Goal: Transaction & Acquisition: Purchase product/service

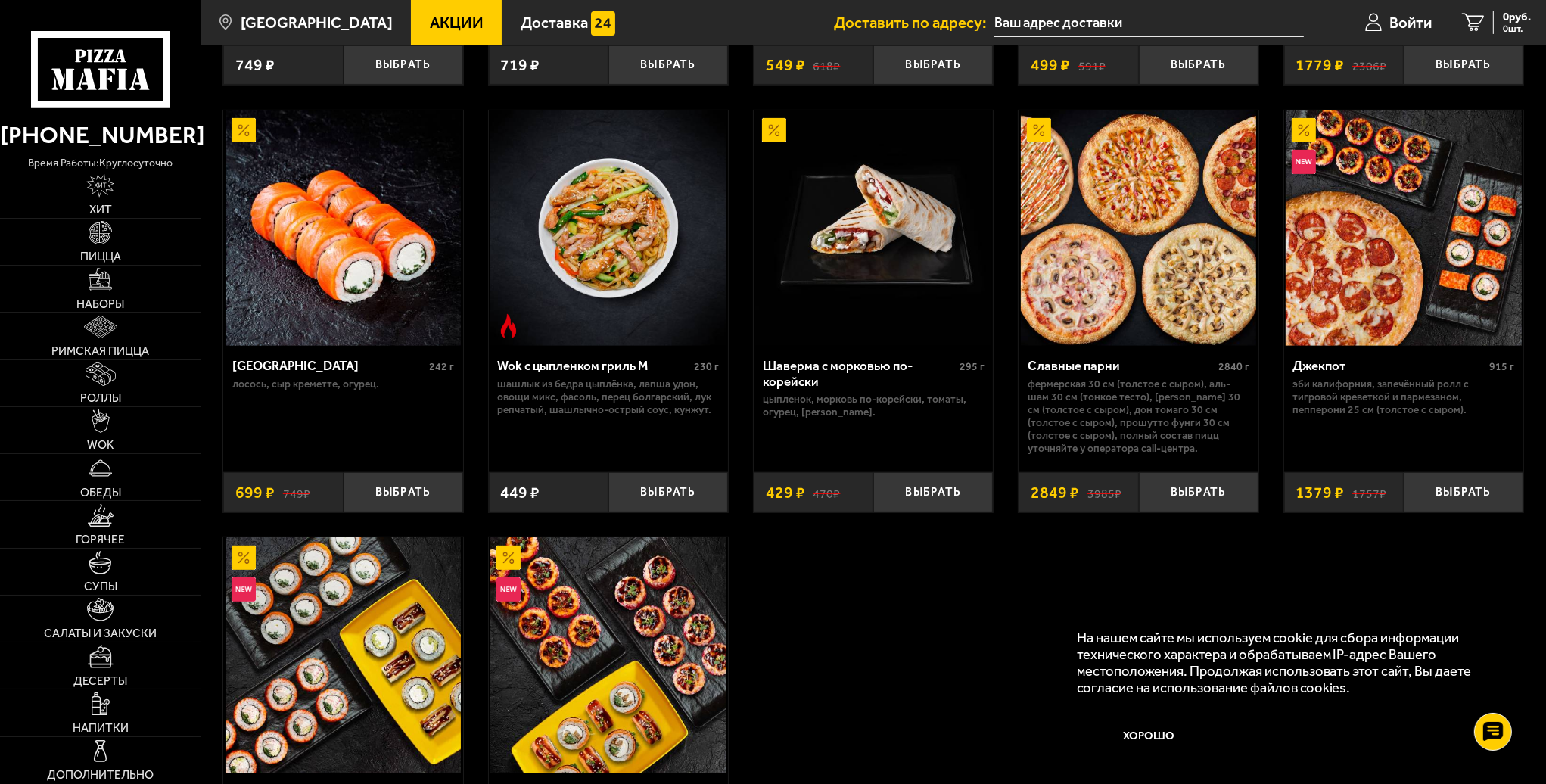
scroll to position [908, 0]
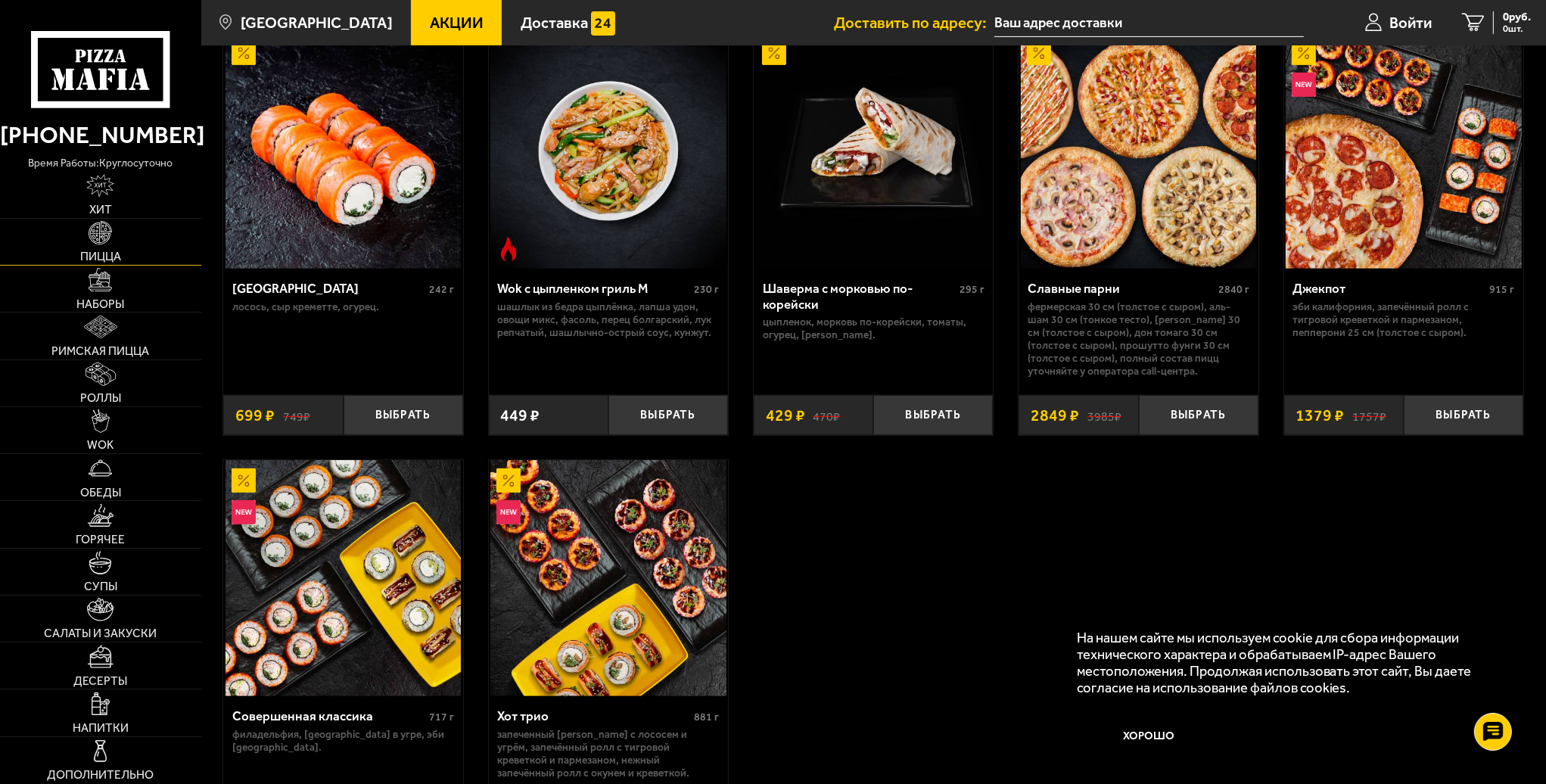
click at [123, 236] on link "Пицца" at bounding box center [100, 241] width 202 height 46
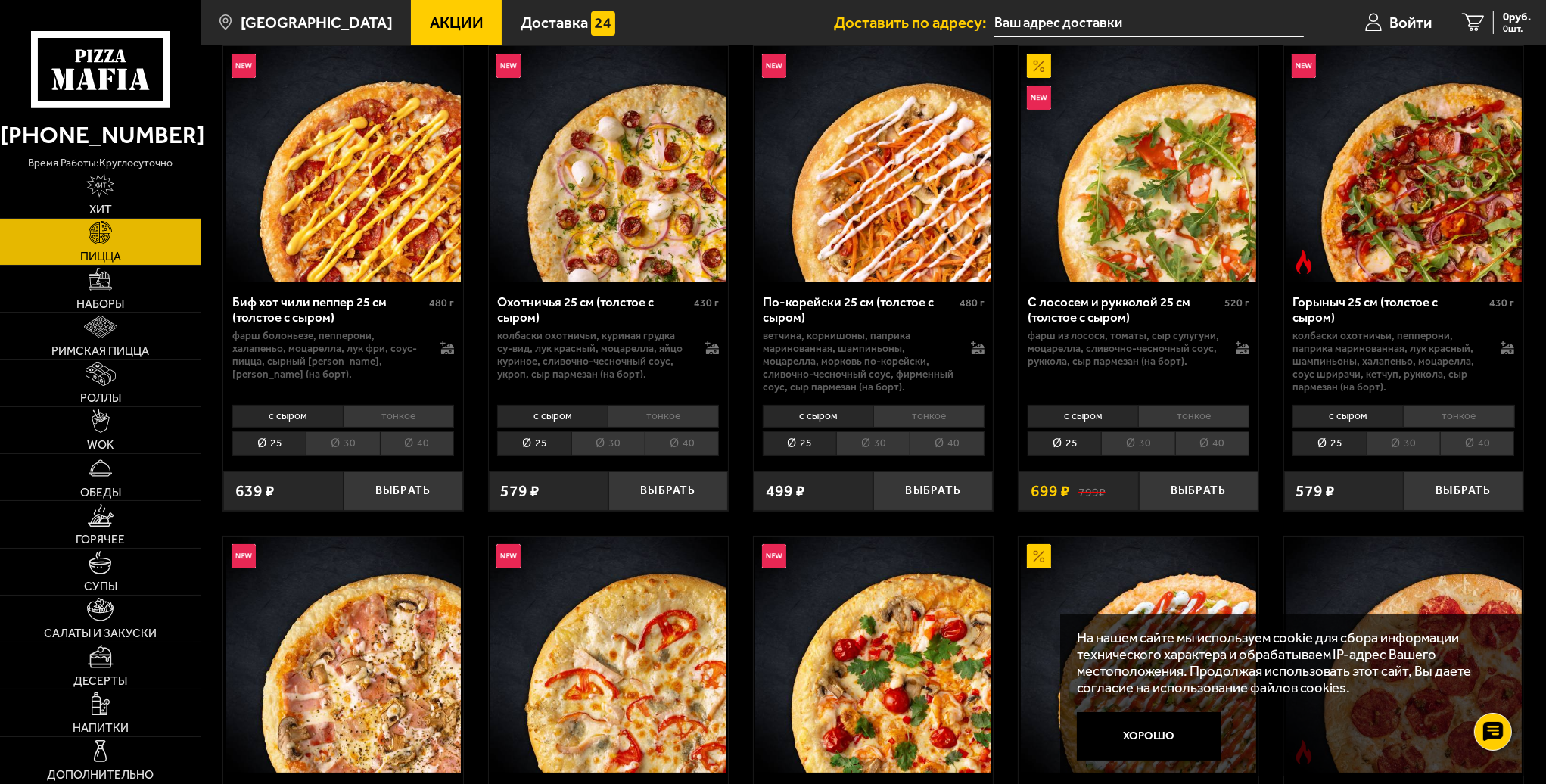
scroll to position [303, 0]
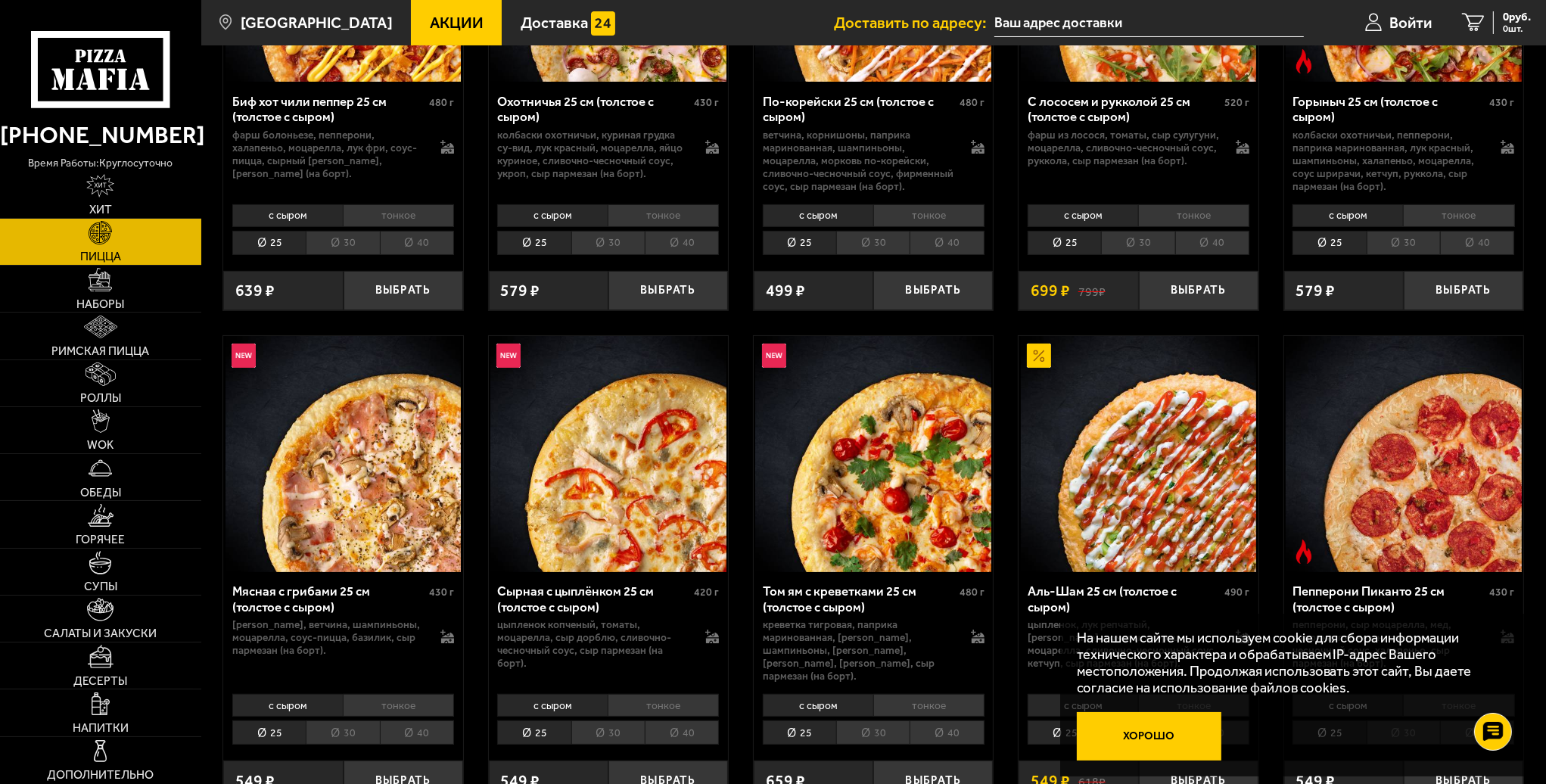
click at [1157, 725] on button "Хорошо" at bounding box center [1149, 736] width 146 height 48
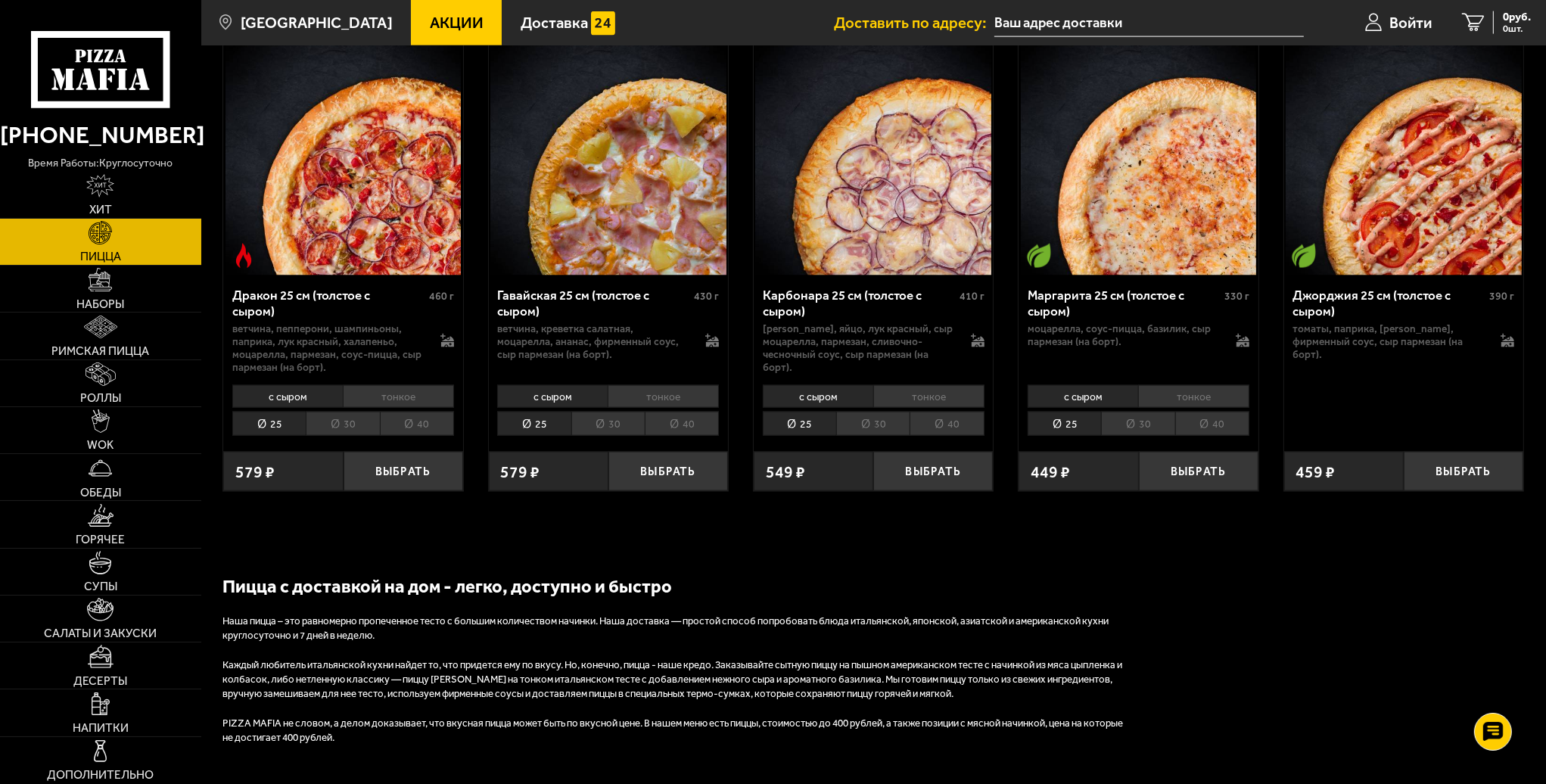
scroll to position [3102, 0]
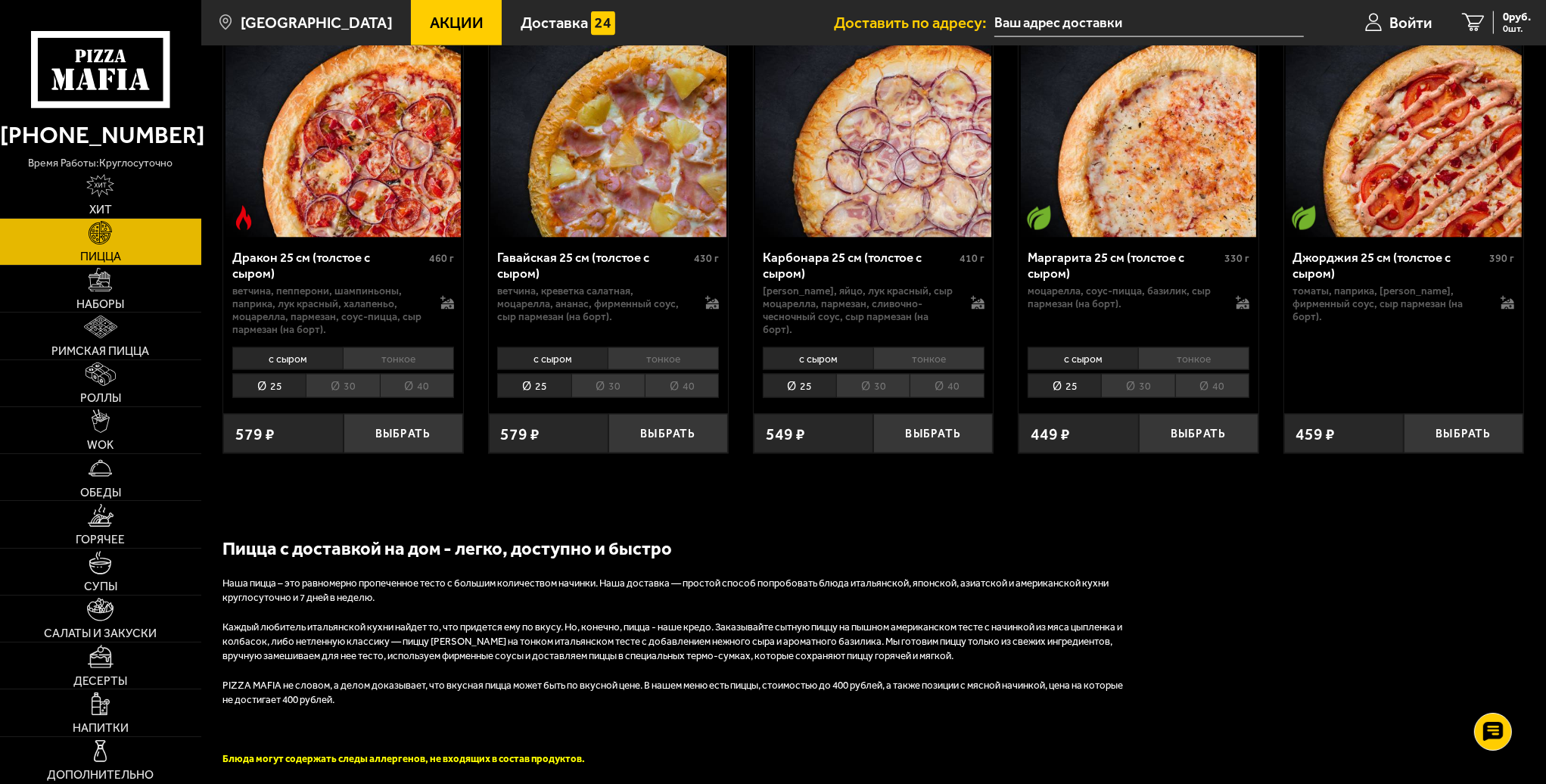
click at [676, 535] on h2 "Пицца с доставкой на дом - легко, доступно и быстро" at bounding box center [676, 548] width 908 height 26
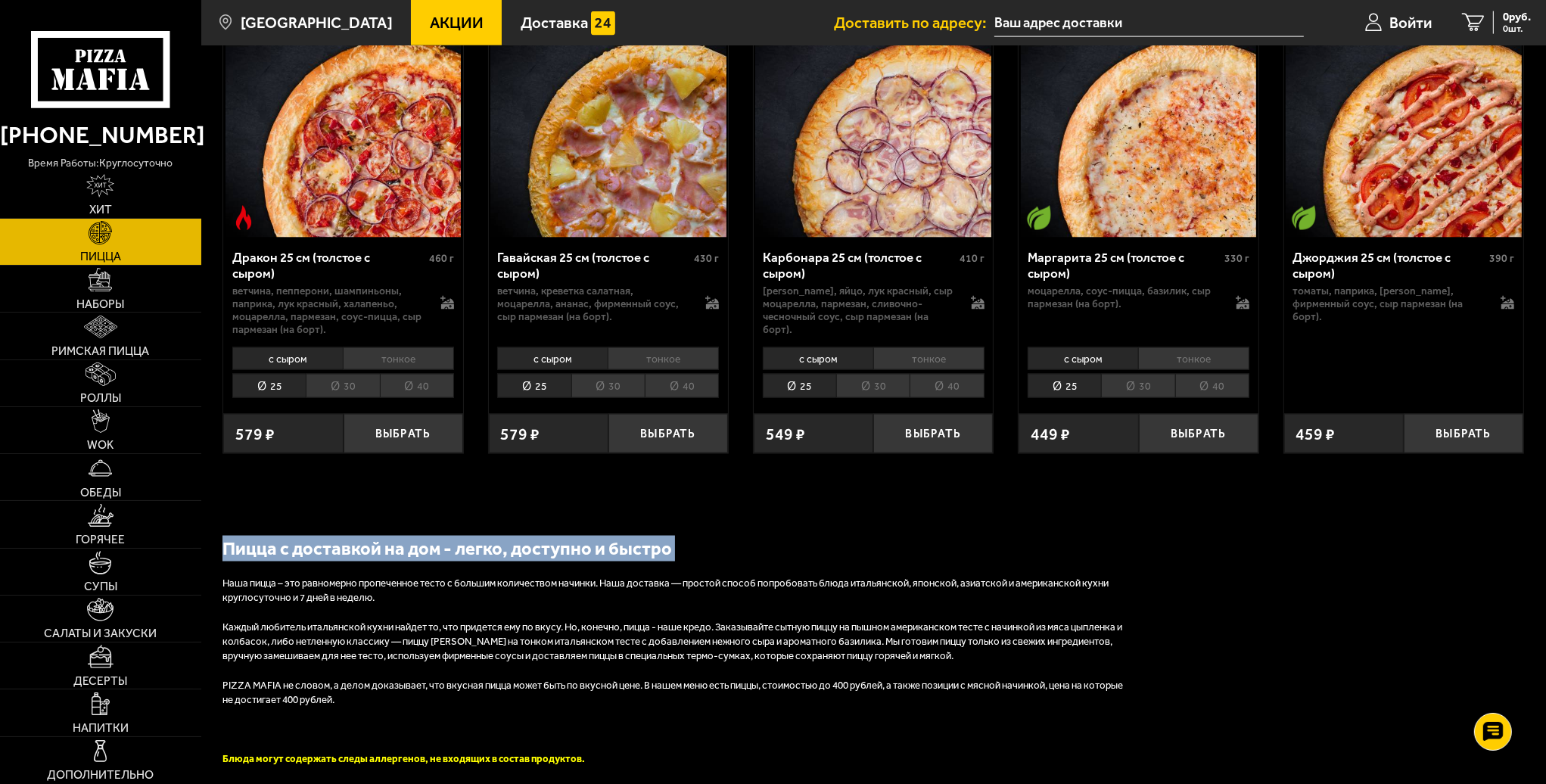
click at [676, 535] on h2 "Пицца с доставкой на дом - легко, доступно и быстро" at bounding box center [676, 548] width 908 height 26
click at [645, 535] on h2 "Пицца с доставкой на дом - легко, доступно и быстро" at bounding box center [676, 548] width 908 height 26
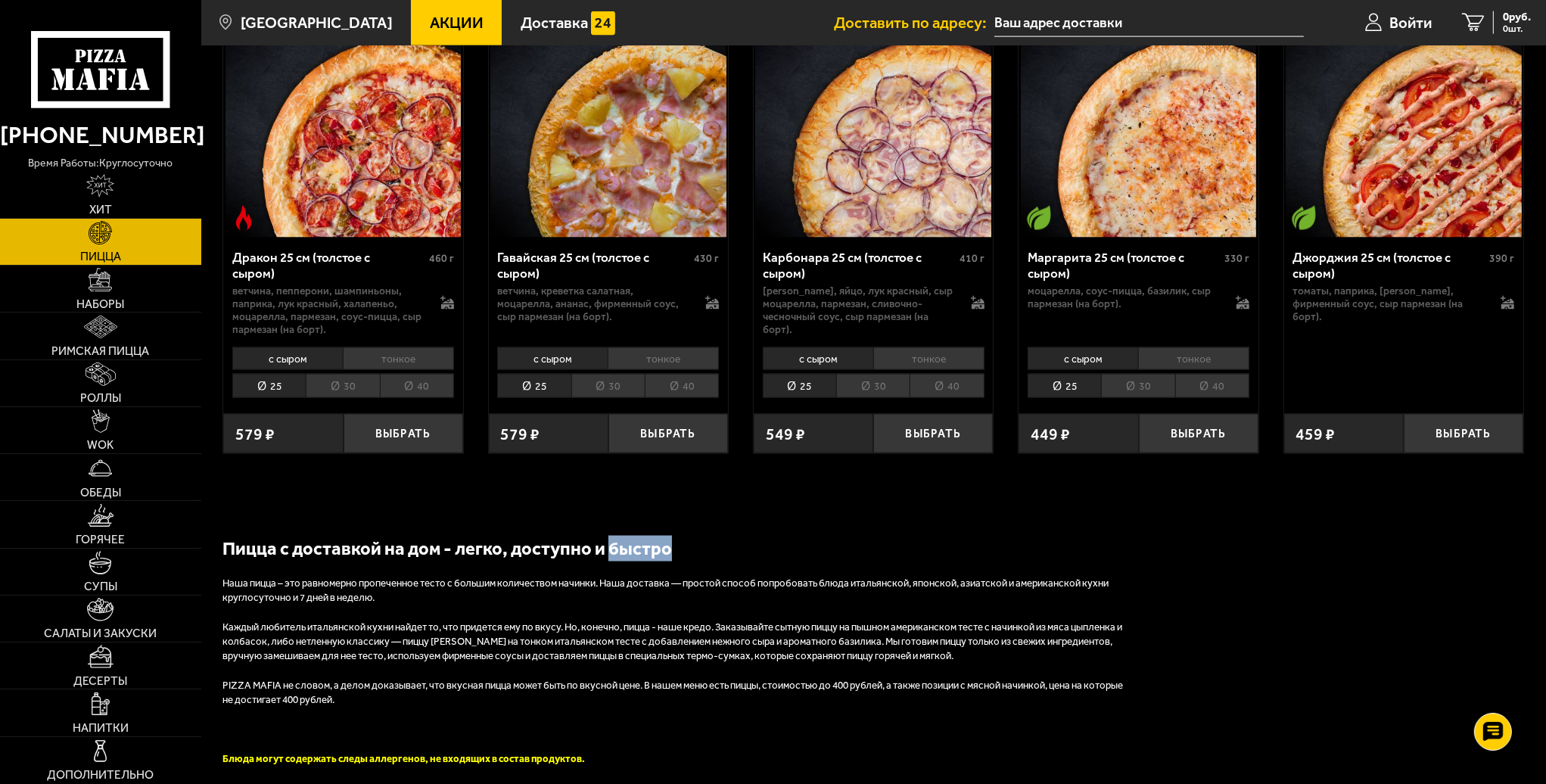
click at [645, 535] on h2 "Пицца с доставкой на дом - легко, доступно и быстро" at bounding box center [676, 548] width 908 height 26
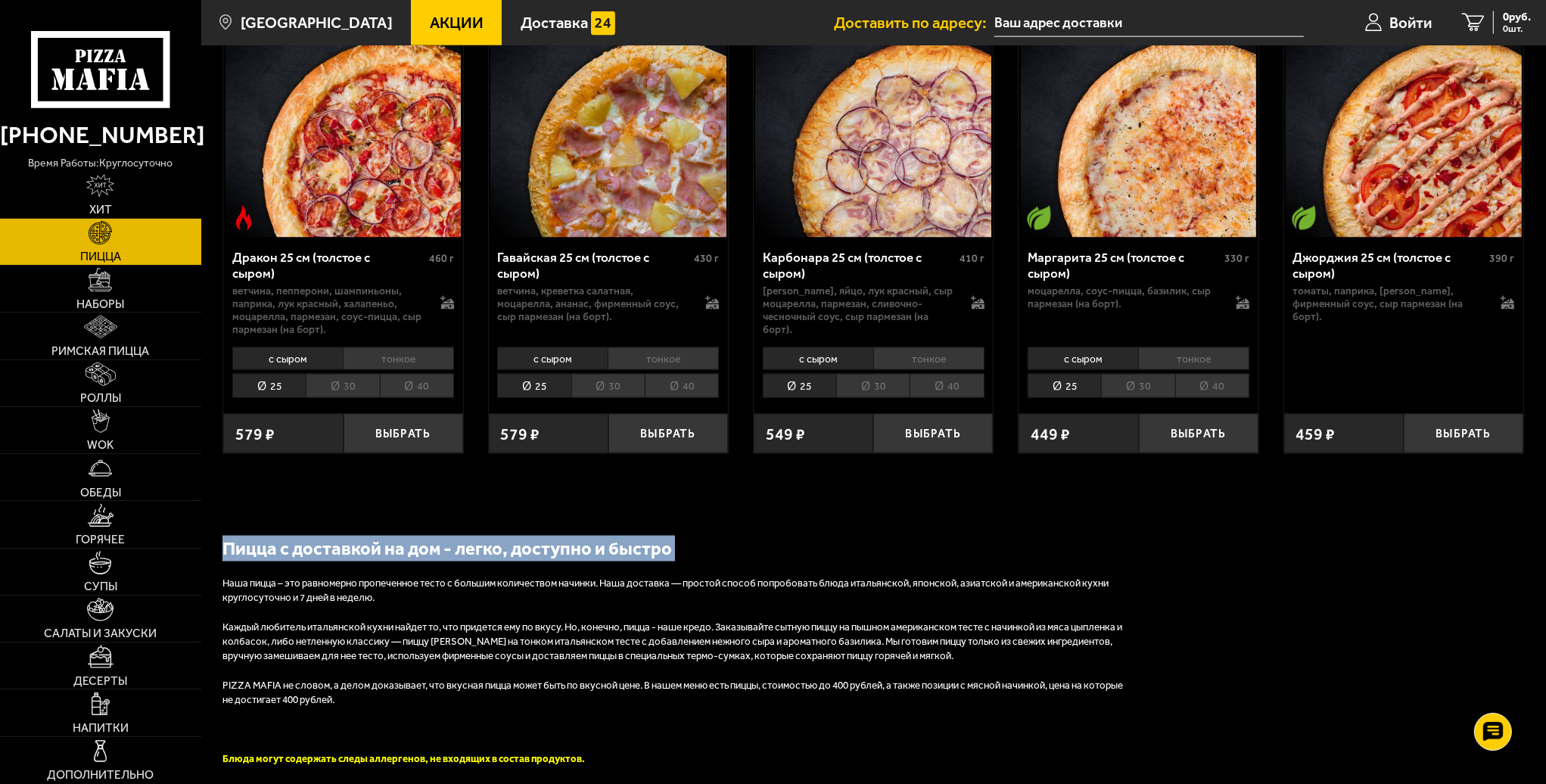
click at [644, 535] on h2 "Пицца с доставкой на дом - легко, доступно и быстро" at bounding box center [676, 548] width 908 height 26
click at [645, 535] on h2 "Пицца с доставкой на дом - легко, доступно и быстро" at bounding box center [676, 548] width 908 height 26
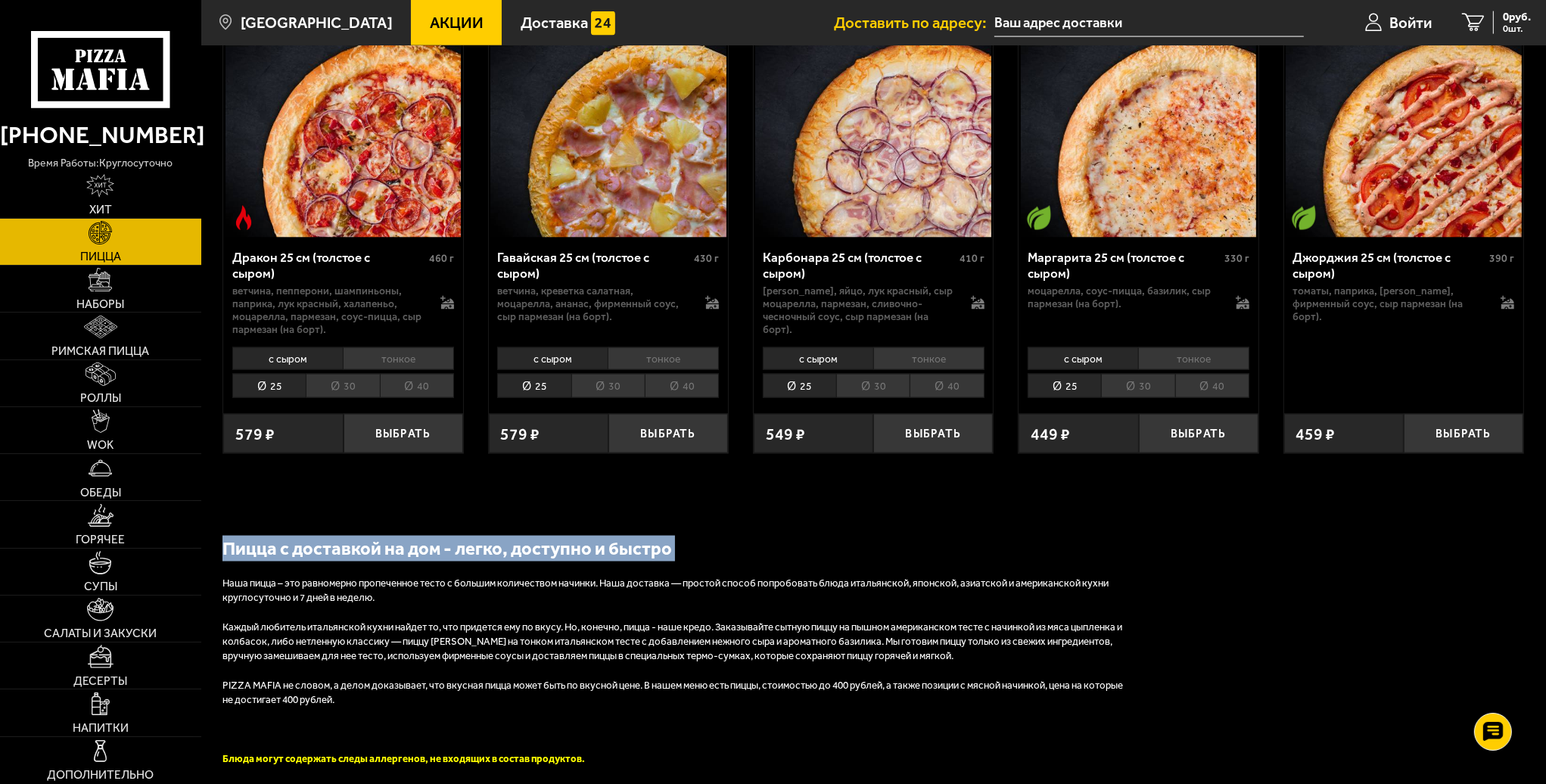
click at [645, 535] on h2 "Пицца с доставкой на дом - легко, доступно и быстро" at bounding box center [676, 548] width 908 height 26
click at [659, 535] on h2 "Пицца с доставкой на дом - легко, доступно и быстро" at bounding box center [676, 548] width 908 height 26
click at [711, 535] on h2 "Пицца с доставкой на дом - легко, доступно и быстро" at bounding box center [676, 548] width 908 height 26
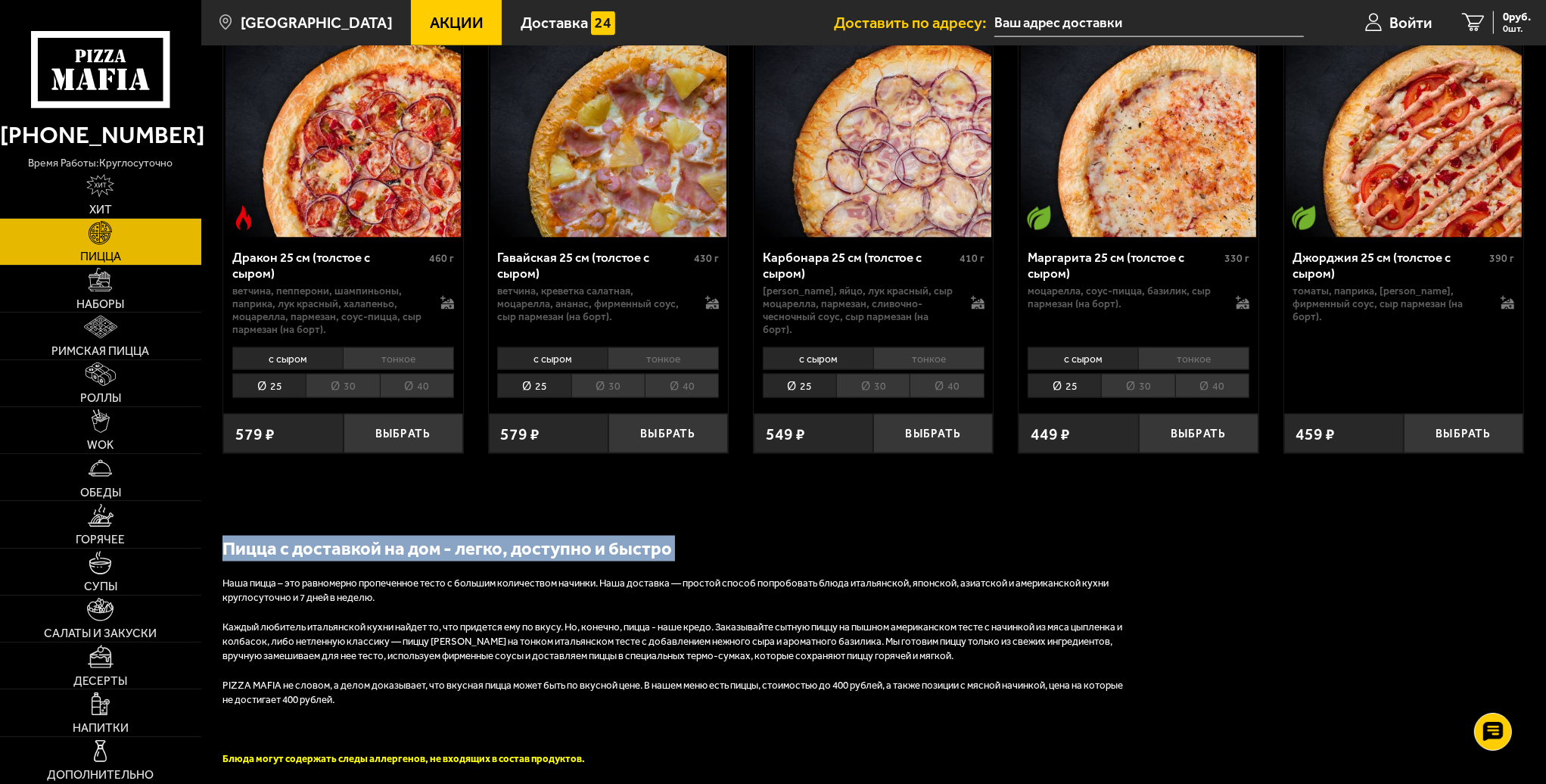
click at [711, 535] on h2 "Пицца с доставкой на дом - легко, доступно и быстро" at bounding box center [676, 548] width 908 height 26
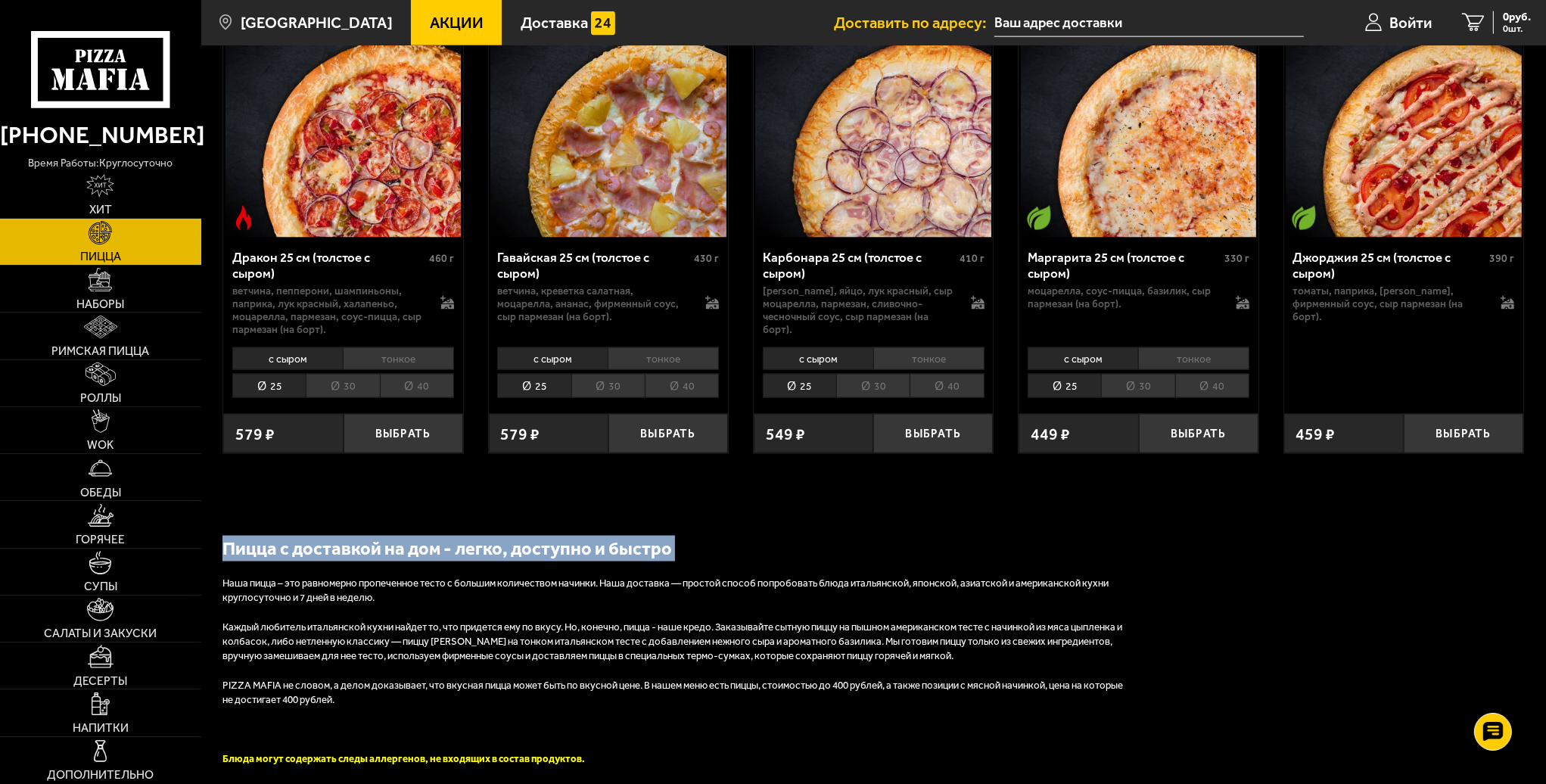
click at [711, 535] on h2 "Пицца с доставкой на дом - легко, доступно и быстро" at bounding box center [676, 548] width 908 height 26
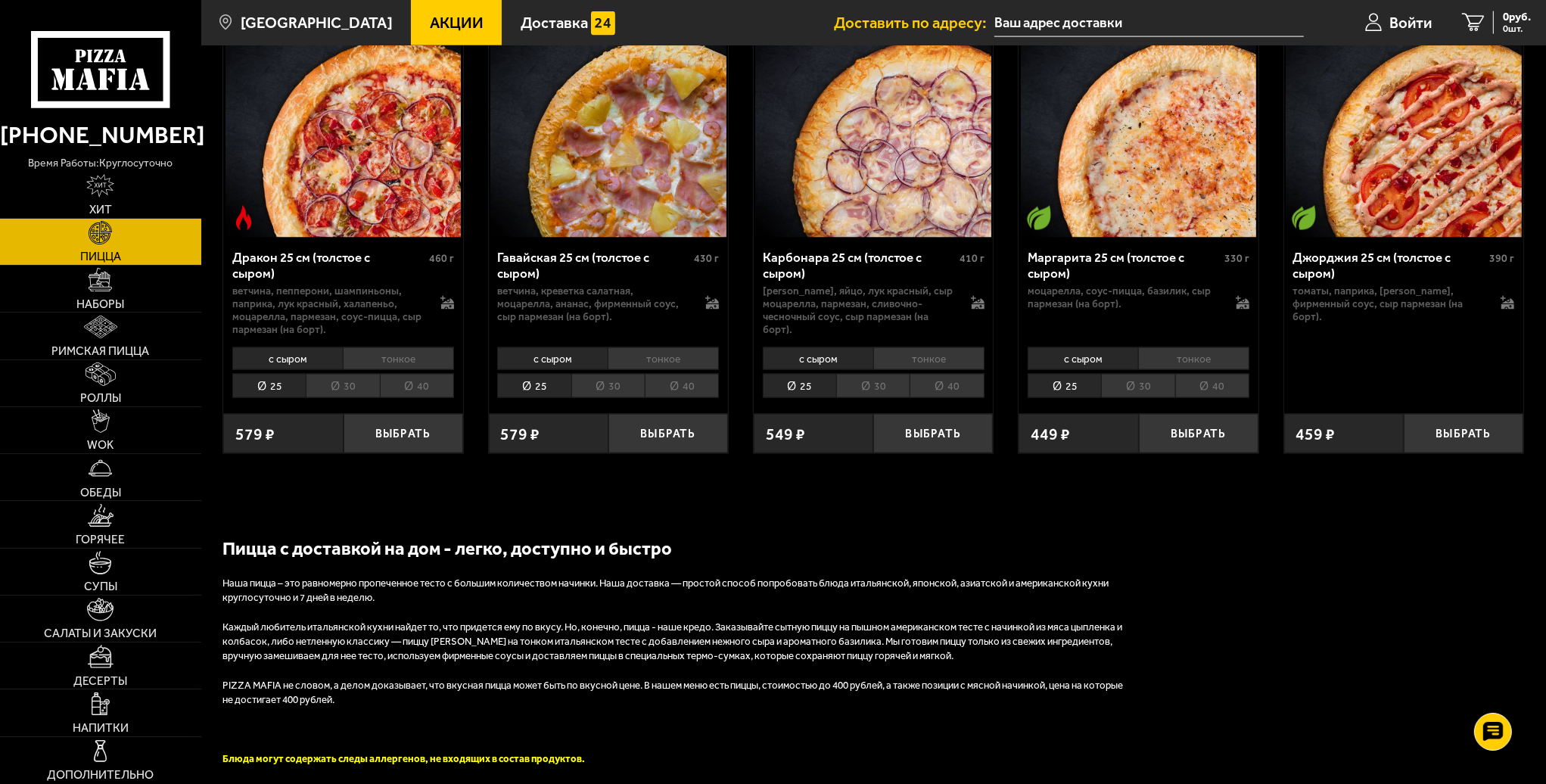
click at [711, 535] on h2 "Пицца с доставкой на дом - легко, доступно и быстро" at bounding box center [676, 548] width 908 height 26
click at [701, 535] on h2 "Пицца с доставкой на дом - легко, доступно и быстро" at bounding box center [676, 548] width 908 height 26
click at [677, 535] on h2 "Пицца с доставкой на дом - легко, доступно и быстро" at bounding box center [676, 548] width 908 height 26
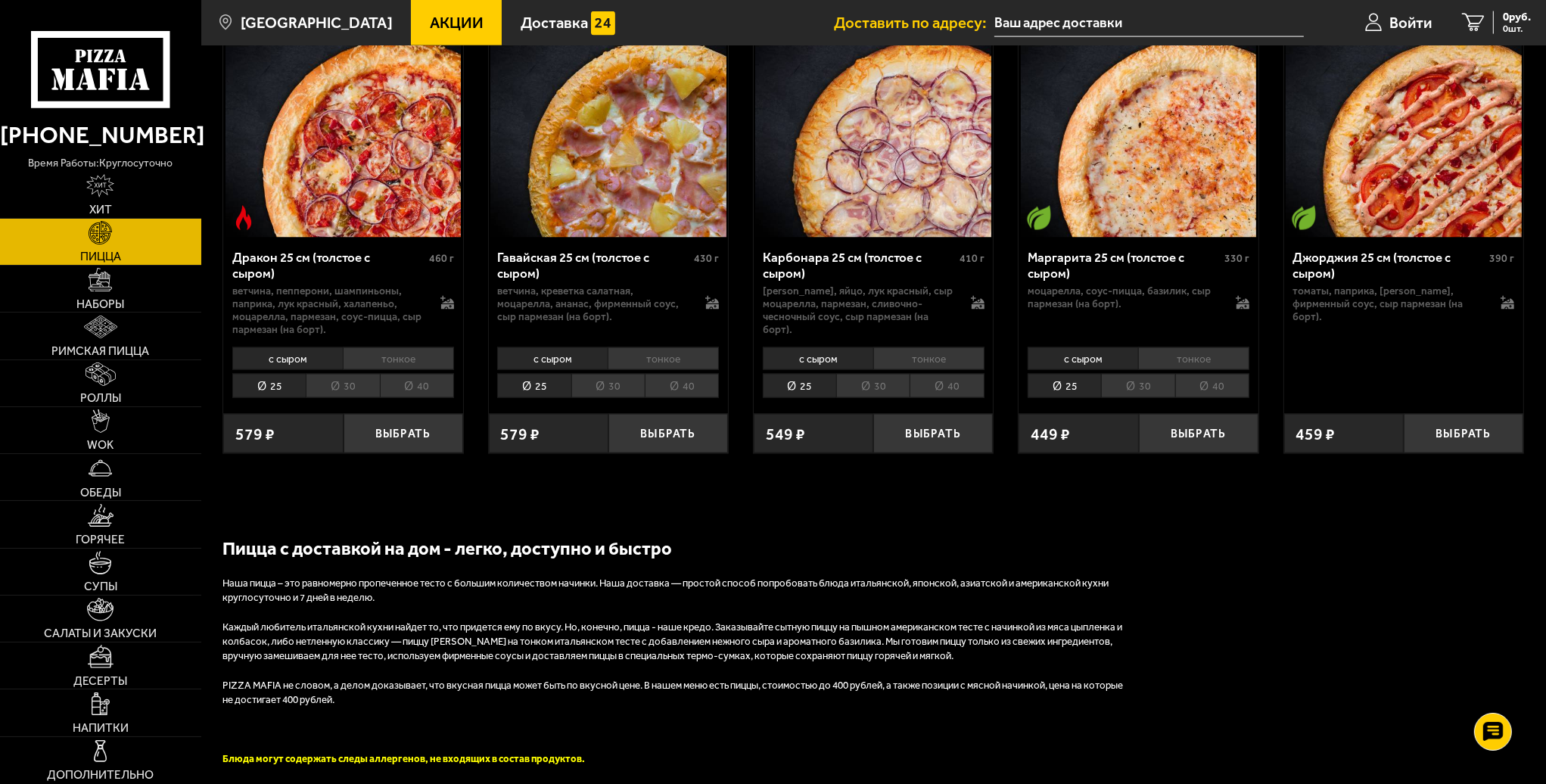
click at [677, 535] on h2 "Пицца с доставкой на дом - легко, доступно и быстро" at bounding box center [676, 548] width 908 height 26
click at [669, 535] on h2 "Пицца с доставкой на дом - легко, доступно и быстро" at bounding box center [676, 548] width 908 height 26
click at [661, 535] on h2 "Пицца с доставкой на дом - легко, доступно и быстро" at bounding box center [676, 548] width 908 height 26
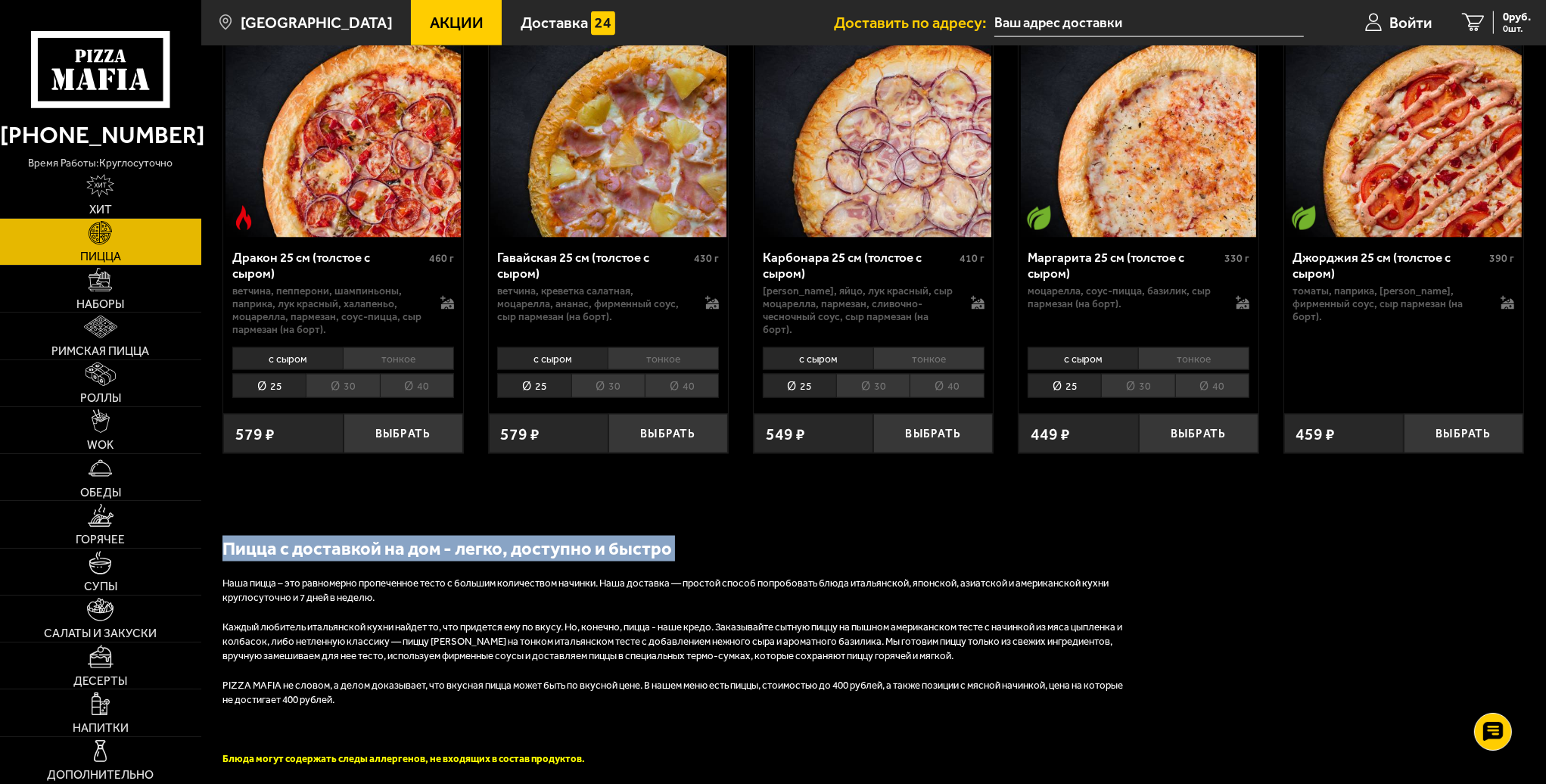
click at [661, 535] on h2 "Пицца с доставкой на дом - легко, доступно и быстро" at bounding box center [676, 548] width 908 height 26
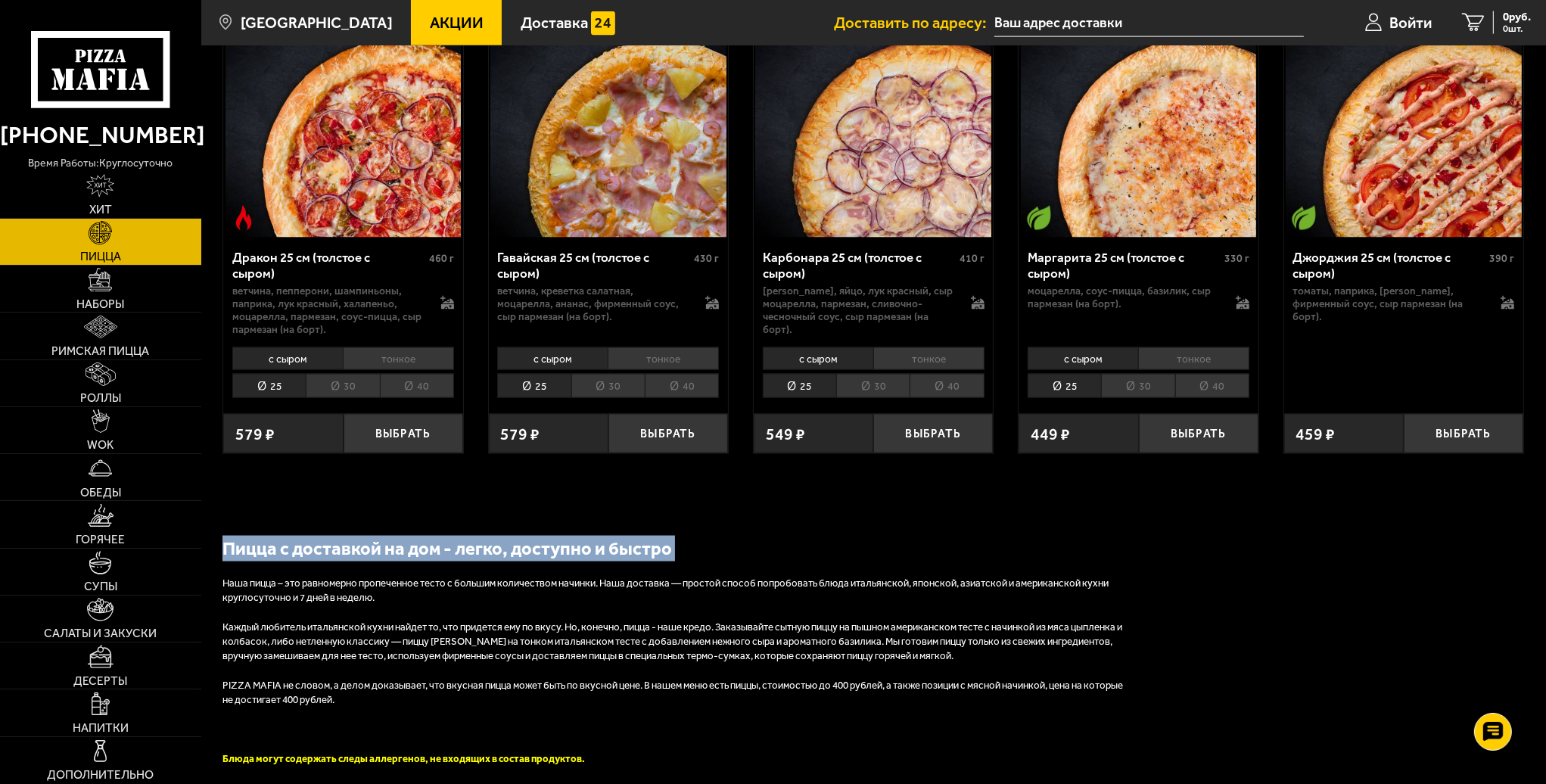
click at [711, 535] on h2 "Пицца с доставкой на дом - легко, доступно и быстро" at bounding box center [676, 548] width 908 height 26
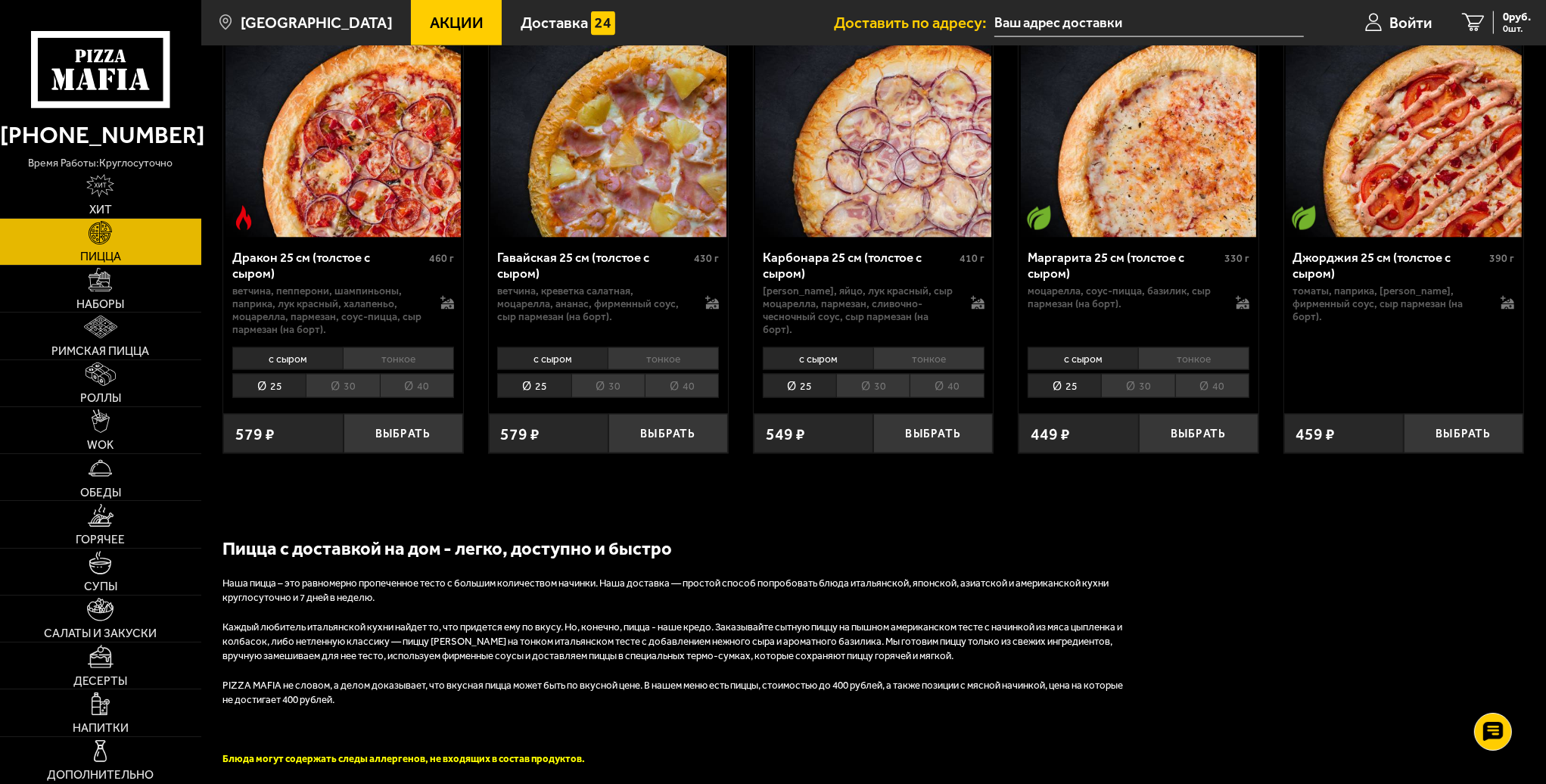
click at [970, 577] on p "Наша пицца – это равномерно пропеченное тесто с большим количеством начинки. На…" at bounding box center [676, 590] width 908 height 29
click at [973, 576] on p "Наша пицца – это равномерно пропеченное тесто с большим количеством начинки. На…" at bounding box center [676, 590] width 908 height 29
click at [974, 576] on p "Наша пицца – это равномерно пропеченное тесто с большим количеством начинки. На…" at bounding box center [676, 590] width 908 height 29
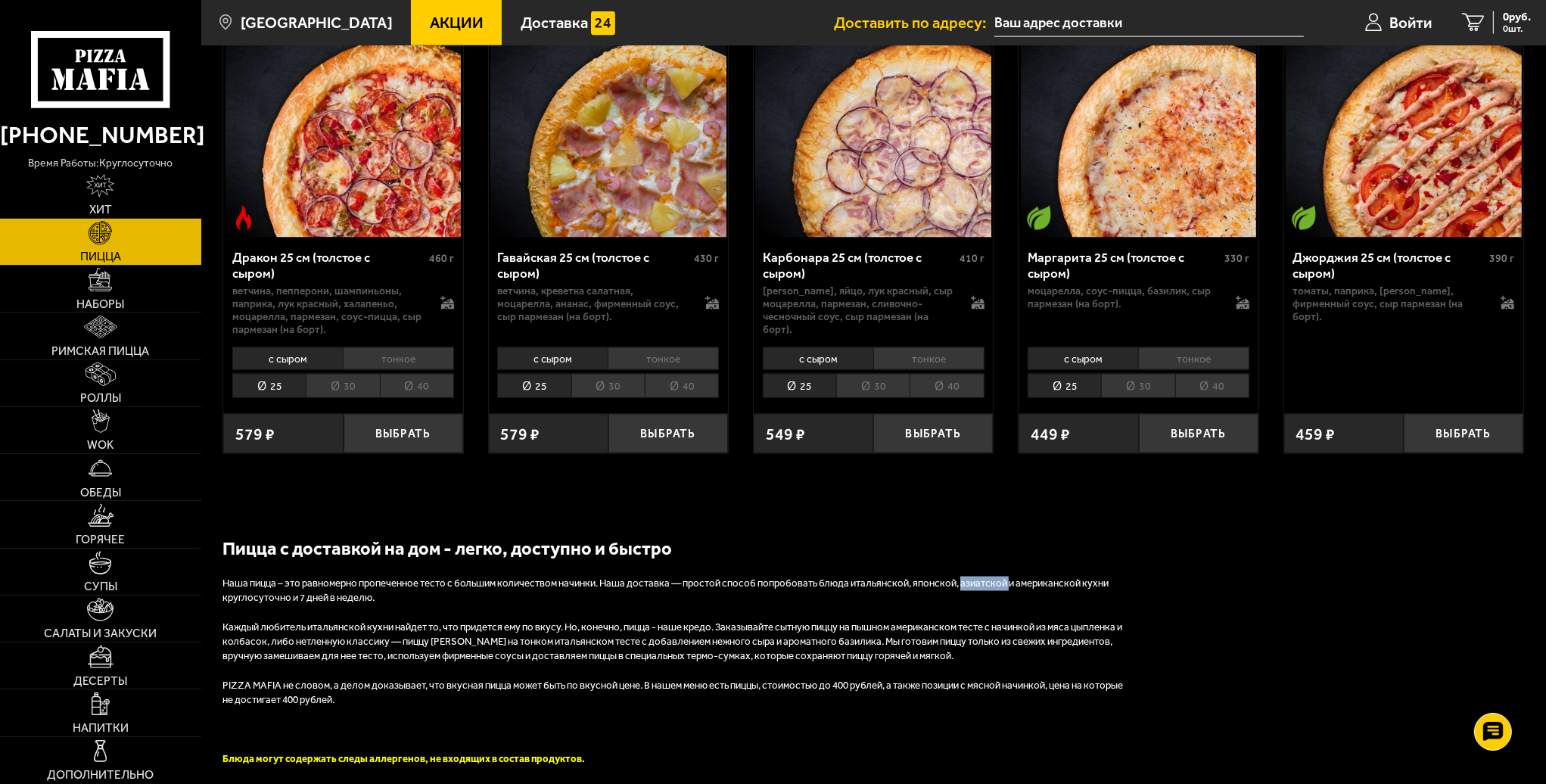
click at [977, 576] on p "Наша пицца – это равномерно пропеченное тесто с большим количеством начинки. На…" at bounding box center [676, 590] width 908 height 29
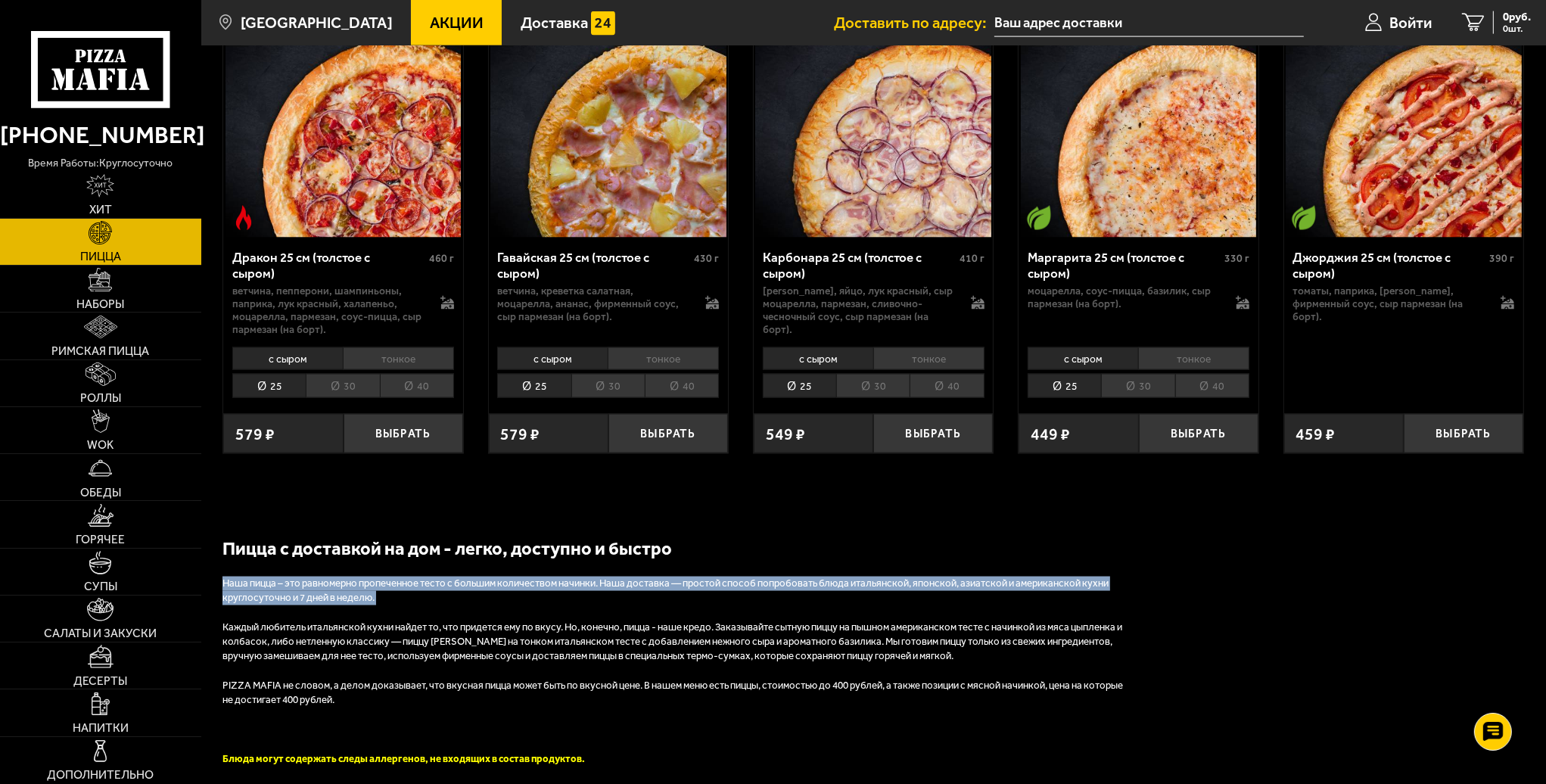
click at [977, 576] on p "Наша пицца – это равномерно пропеченное тесто с большим количеством начинки. На…" at bounding box center [676, 590] width 908 height 29
click at [769, 576] on p "Наша пицца – это равномерно пропеченное тесто с большим количеством начинки. На…" at bounding box center [676, 590] width 908 height 29
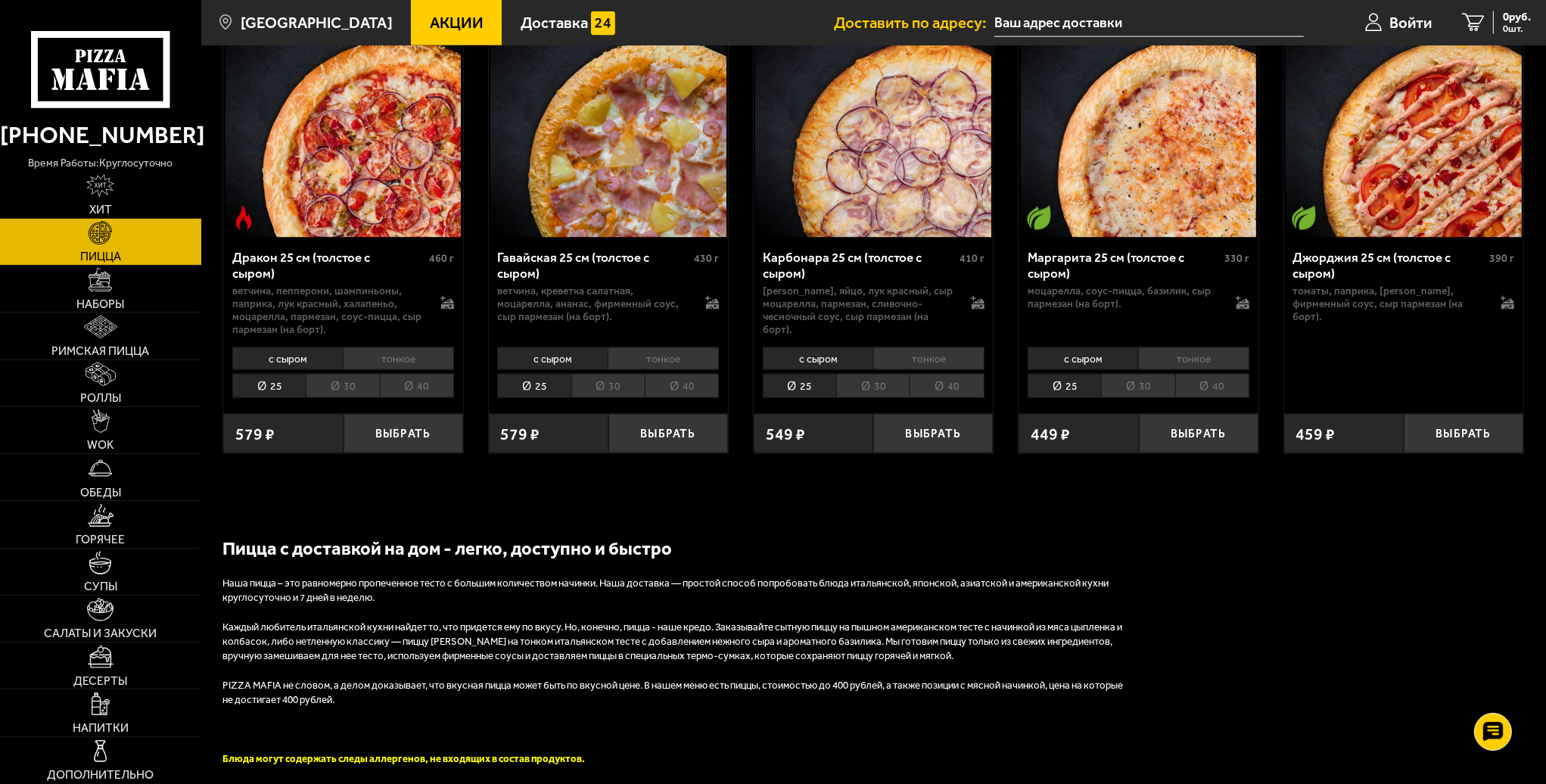
click at [330, 576] on p "Наша пицца – это равномерно пропеченное тесто с большим количеством начинки. На…" at bounding box center [676, 590] width 908 height 29
click at [342, 576] on p "Наша пицца – это равномерно пропеченное тесто с большим количеством начинки. На…" at bounding box center [676, 590] width 908 height 29
click at [348, 576] on p "Наша пицца – это равномерно пропеченное тесто с большим количеством начинки. На…" at bounding box center [676, 590] width 908 height 29
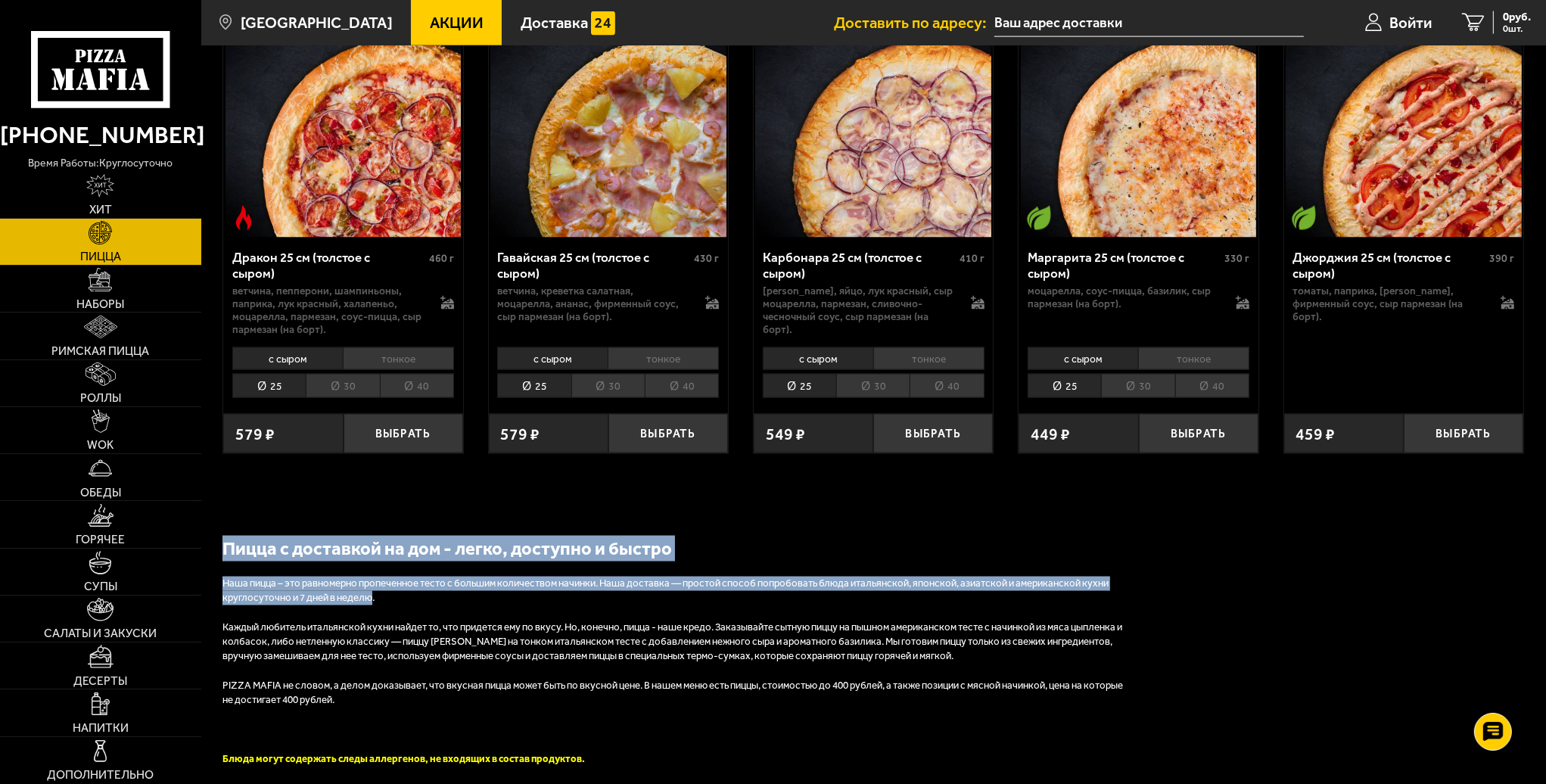
drag, startPoint x: 348, startPoint y: 574, endPoint x: 227, endPoint y: 512, distance: 136.0
click at [227, 535] on h2 "Пицца с доставкой на дом - легко, доступно и быстро" at bounding box center [676, 548] width 908 height 26
drag, startPoint x: 227, startPoint y: 512, endPoint x: 372, endPoint y: 574, distance: 157.7
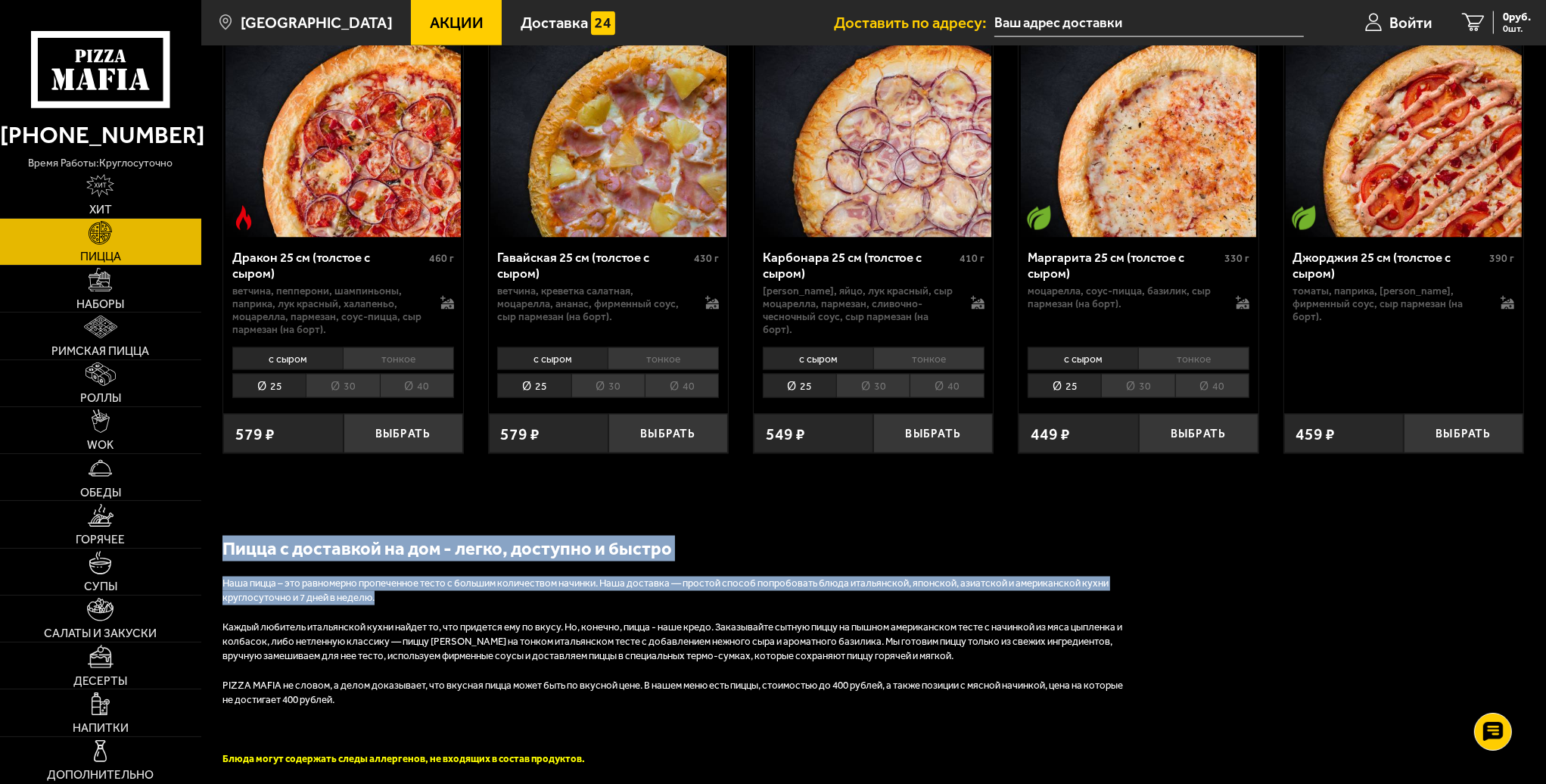
click at [372, 576] on p "Наша пицца – это равномерно пропеченное тесто с большим количеством начинки. На…" at bounding box center [676, 590] width 908 height 29
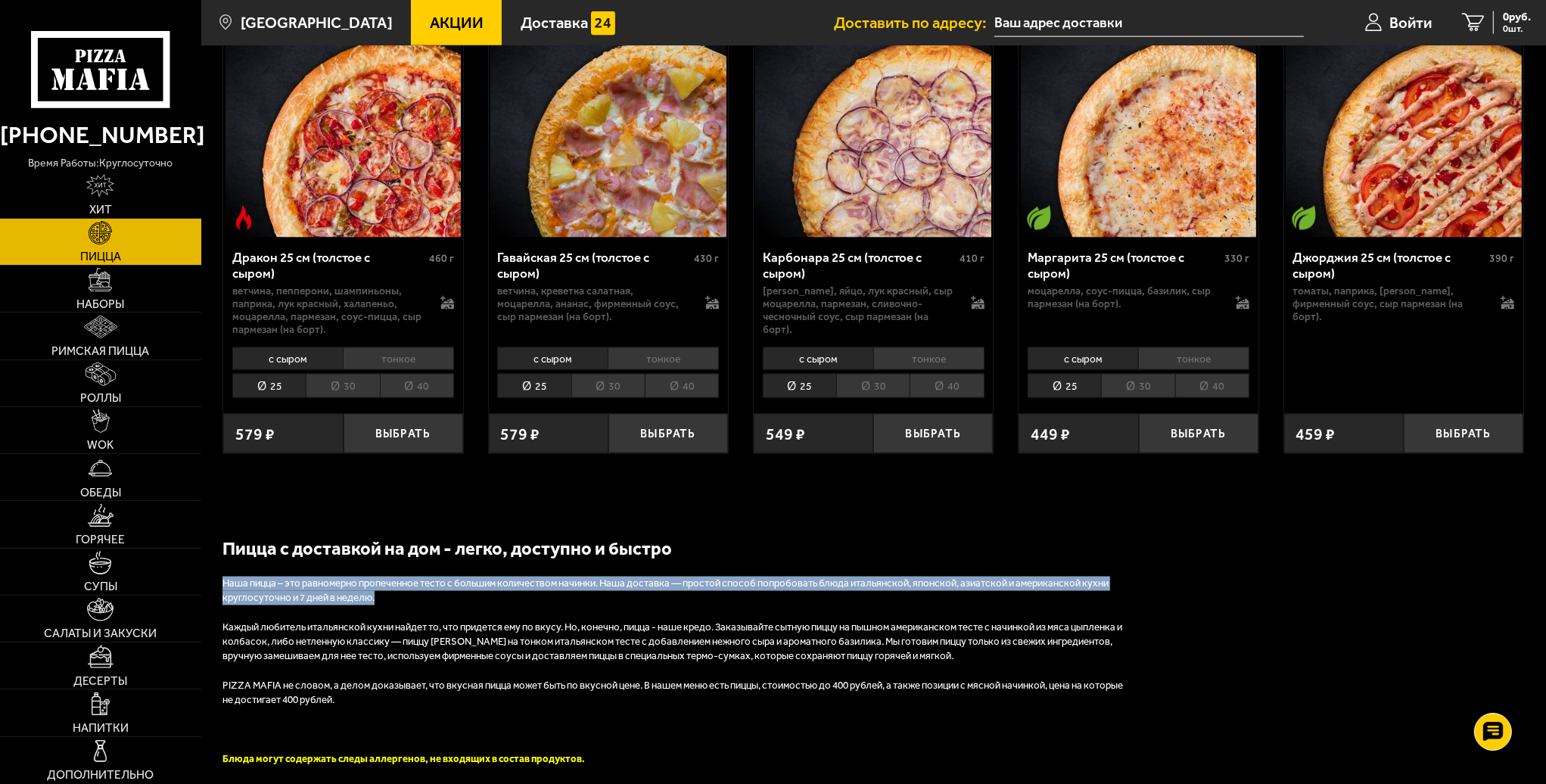
drag, startPoint x: 372, startPoint y: 574, endPoint x: 242, endPoint y: 559, distance: 130.9
click at [245, 576] on p "Наша пицца – это равномерно пропеченное тесто с большим количеством начинки. На…" at bounding box center [676, 590] width 908 height 29
drag, startPoint x: 245, startPoint y: 560, endPoint x: 543, endPoint y: 577, distance: 298.5
click at [523, 577] on p "Наша пицца – это равномерно пропеченное тесто с большим количеством начинки. На…" at bounding box center [676, 590] width 908 height 29
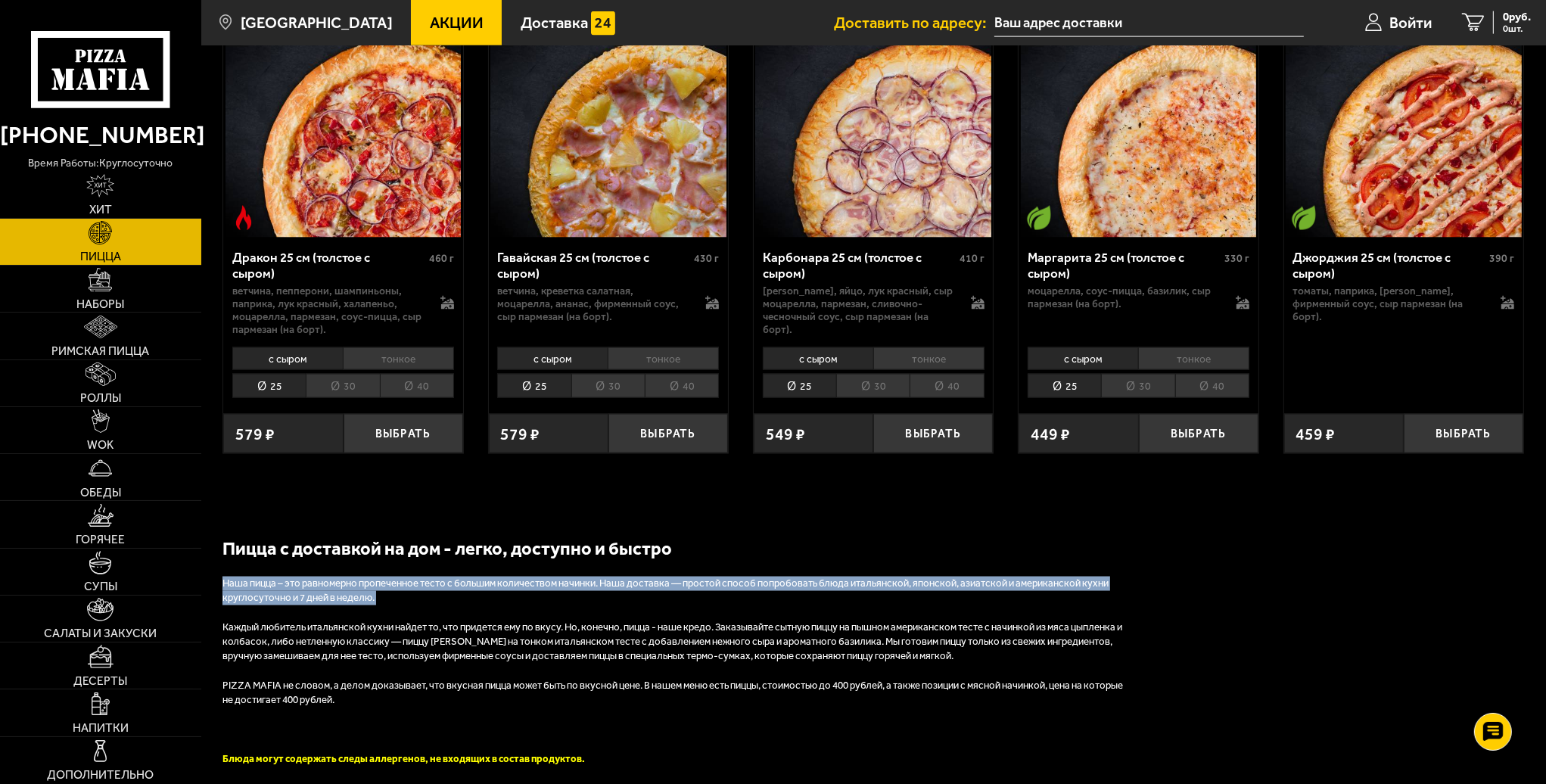
click at [545, 578] on p "Наша пицца – это равномерно пропеченное тесто с большим количеством начинки. На…" at bounding box center [676, 590] width 908 height 29
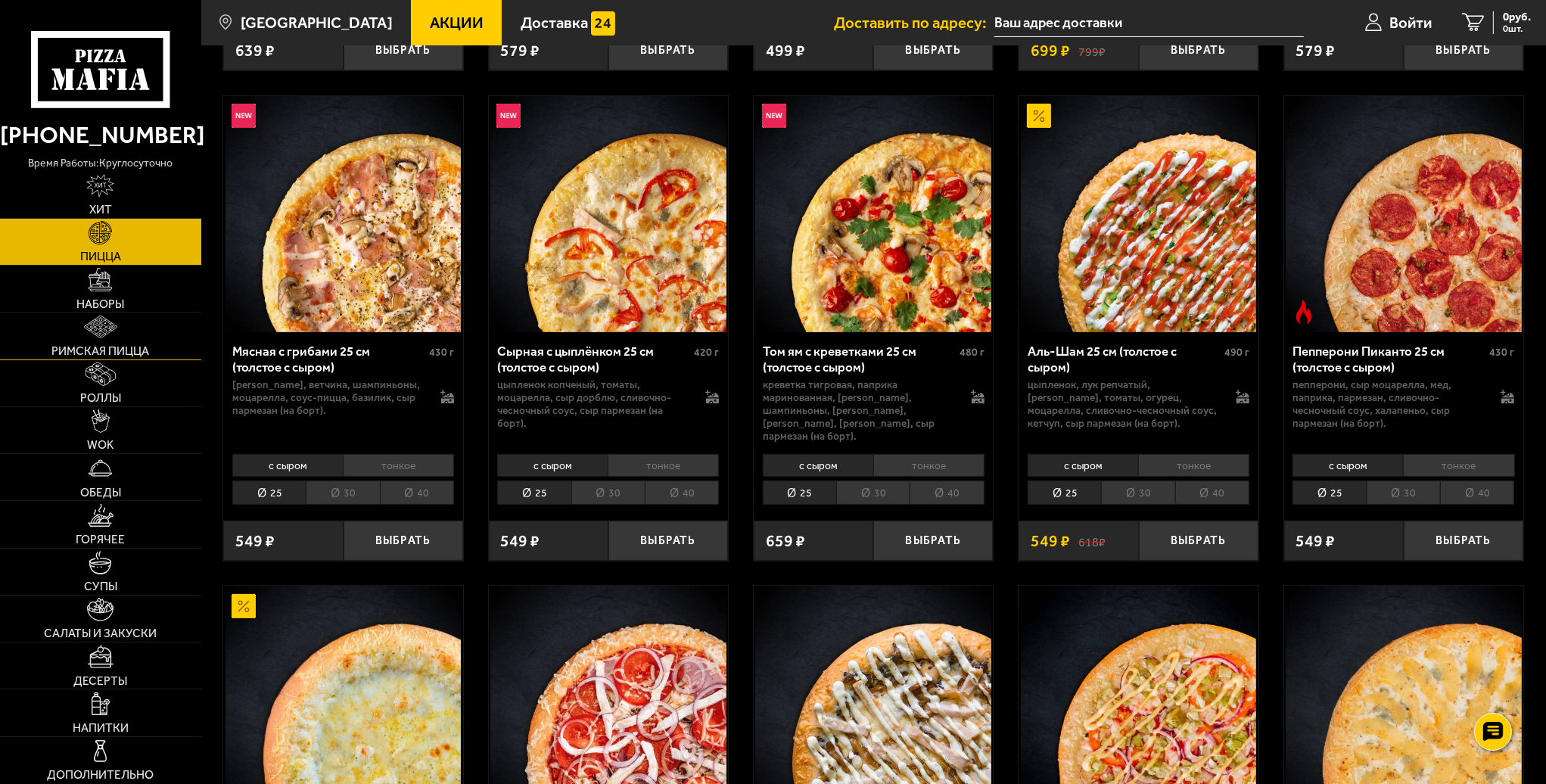
scroll to position [303, 0]
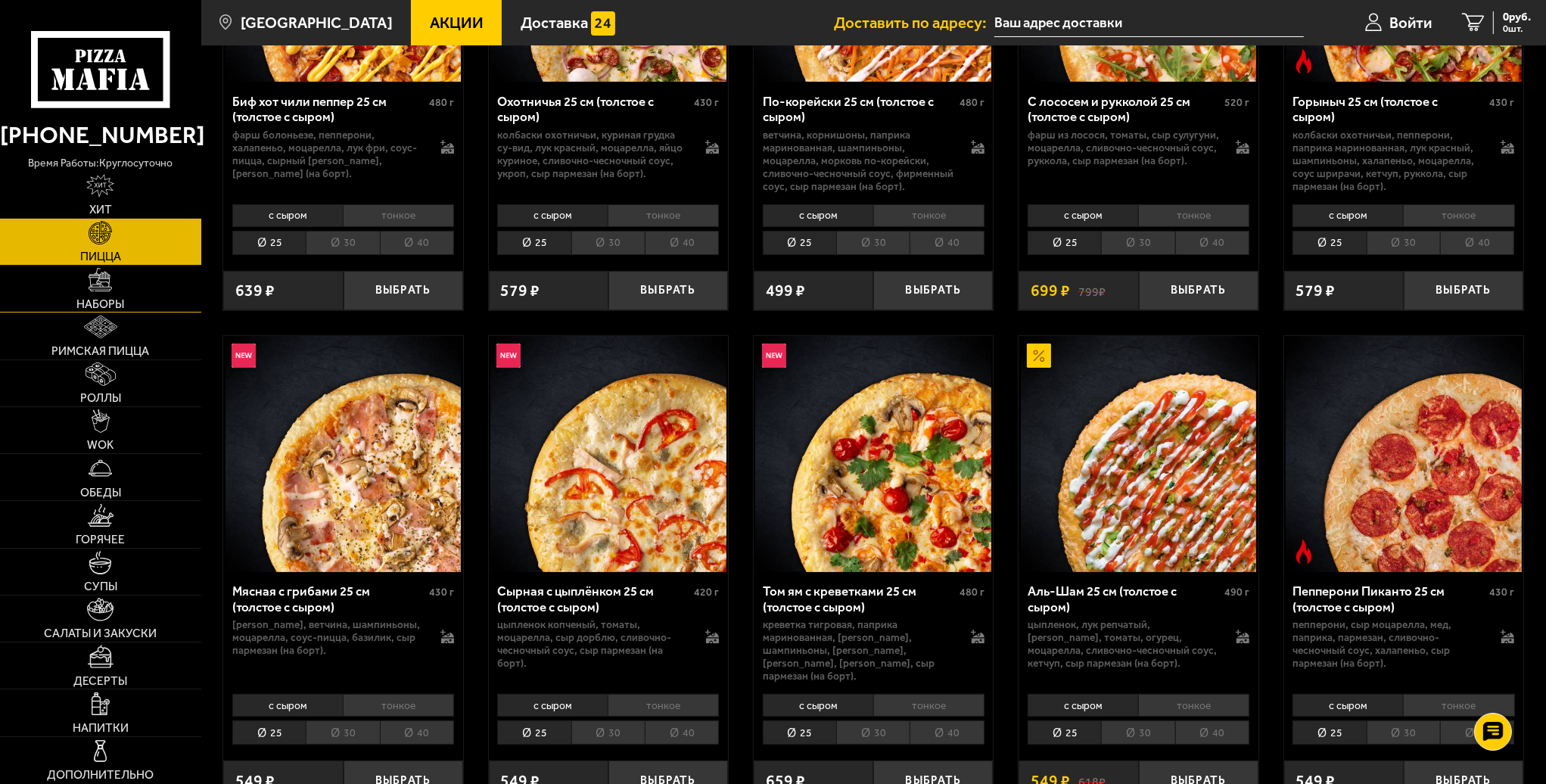
click at [99, 290] on img at bounding box center [100, 279] width 24 height 24
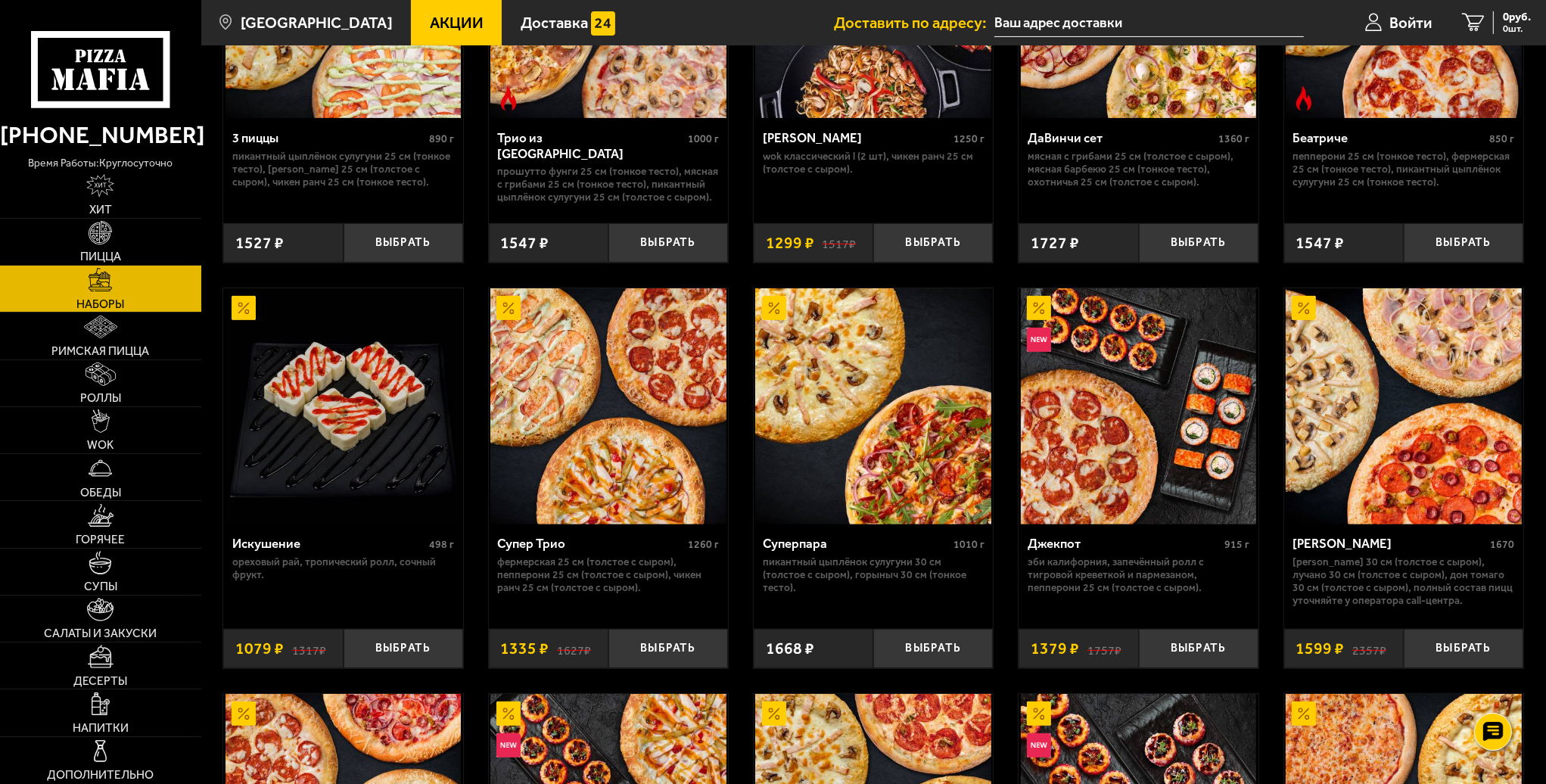
scroll to position [529, 0]
